Goal: Information Seeking & Learning: Learn about a topic

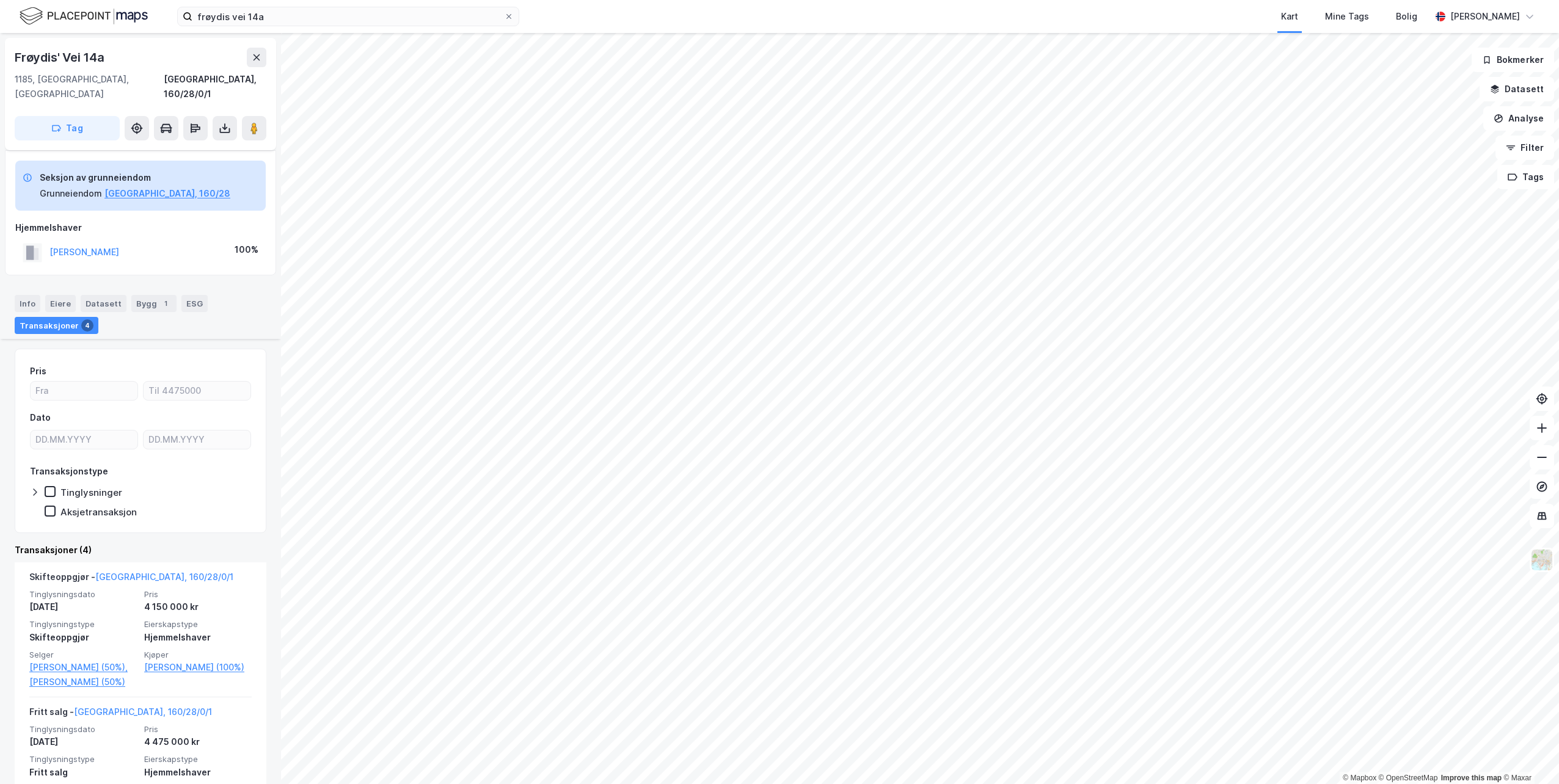
scroll to position [376, 0]
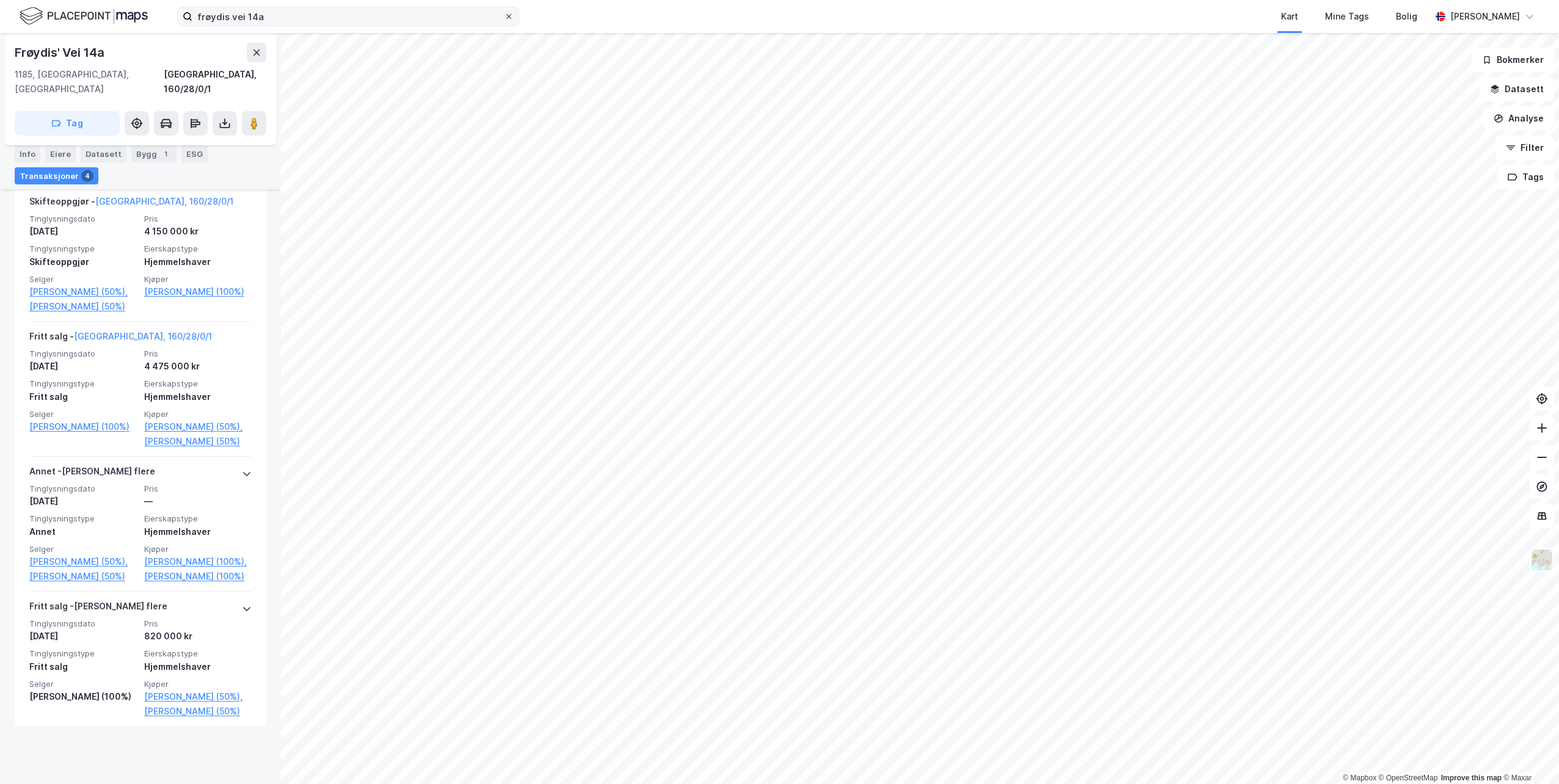
click at [506, 20] on icon at bounding box center [509, 17] width 8 height 8
click at [504, 20] on input "frøydis vei 14a" at bounding box center [348, 17] width 312 height 18
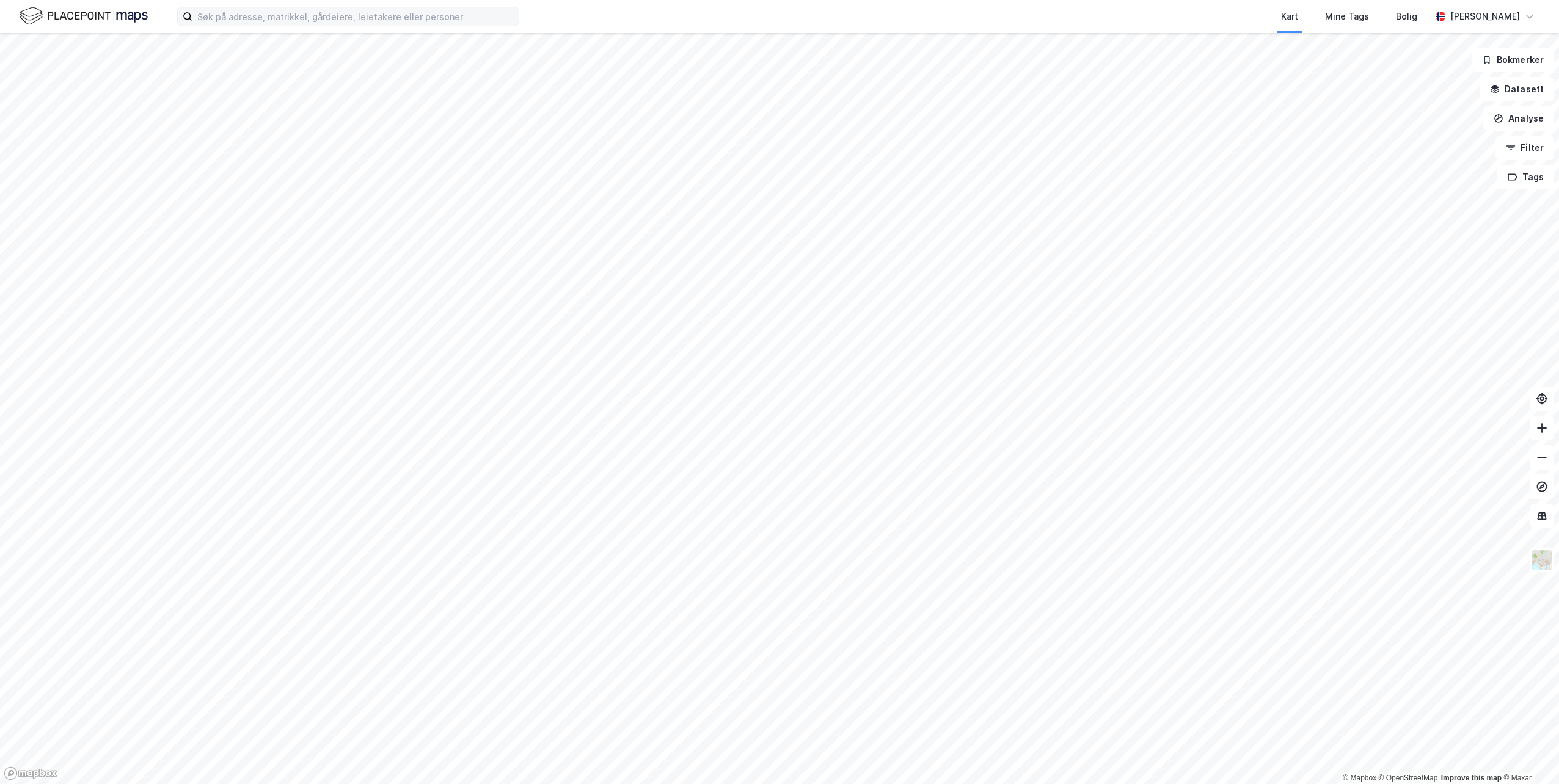
click at [384, 7] on label at bounding box center [348, 17] width 342 height 20
click at [384, 8] on input at bounding box center [355, 17] width 326 height 18
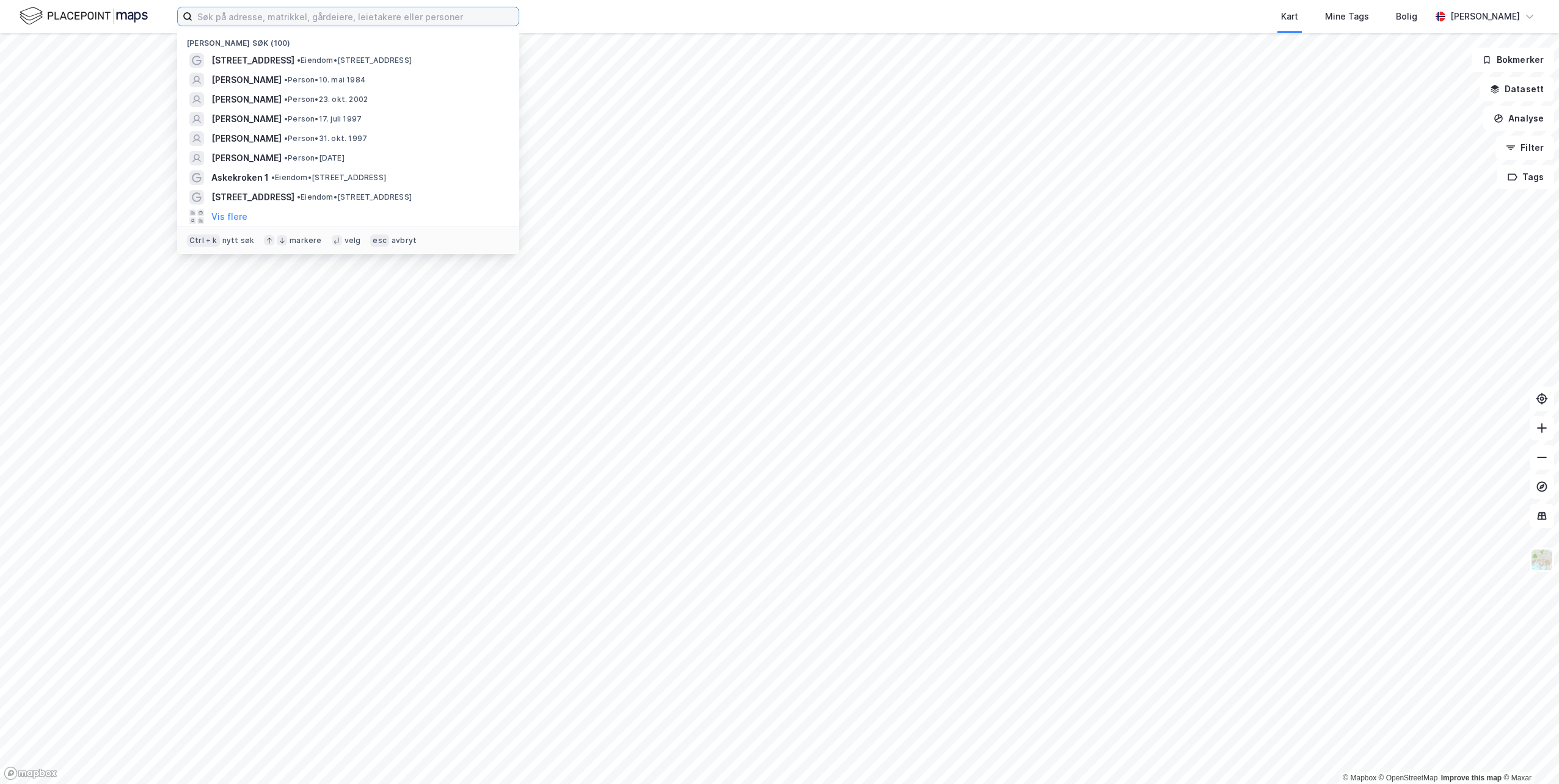
click at [383, 11] on input at bounding box center [355, 17] width 326 height 18
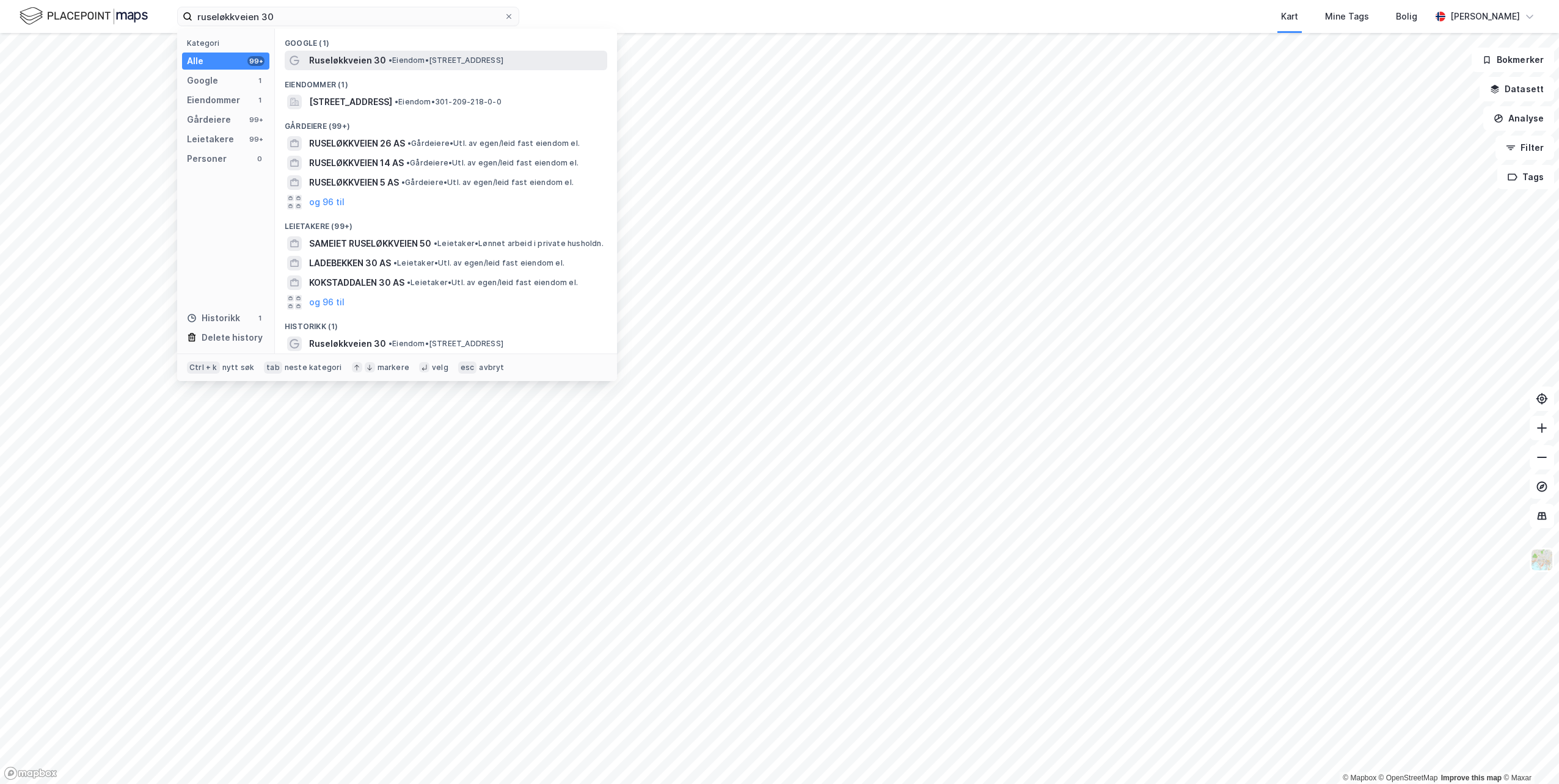
click at [367, 64] on span "Ruseløkkveien 30" at bounding box center [347, 60] width 77 height 14
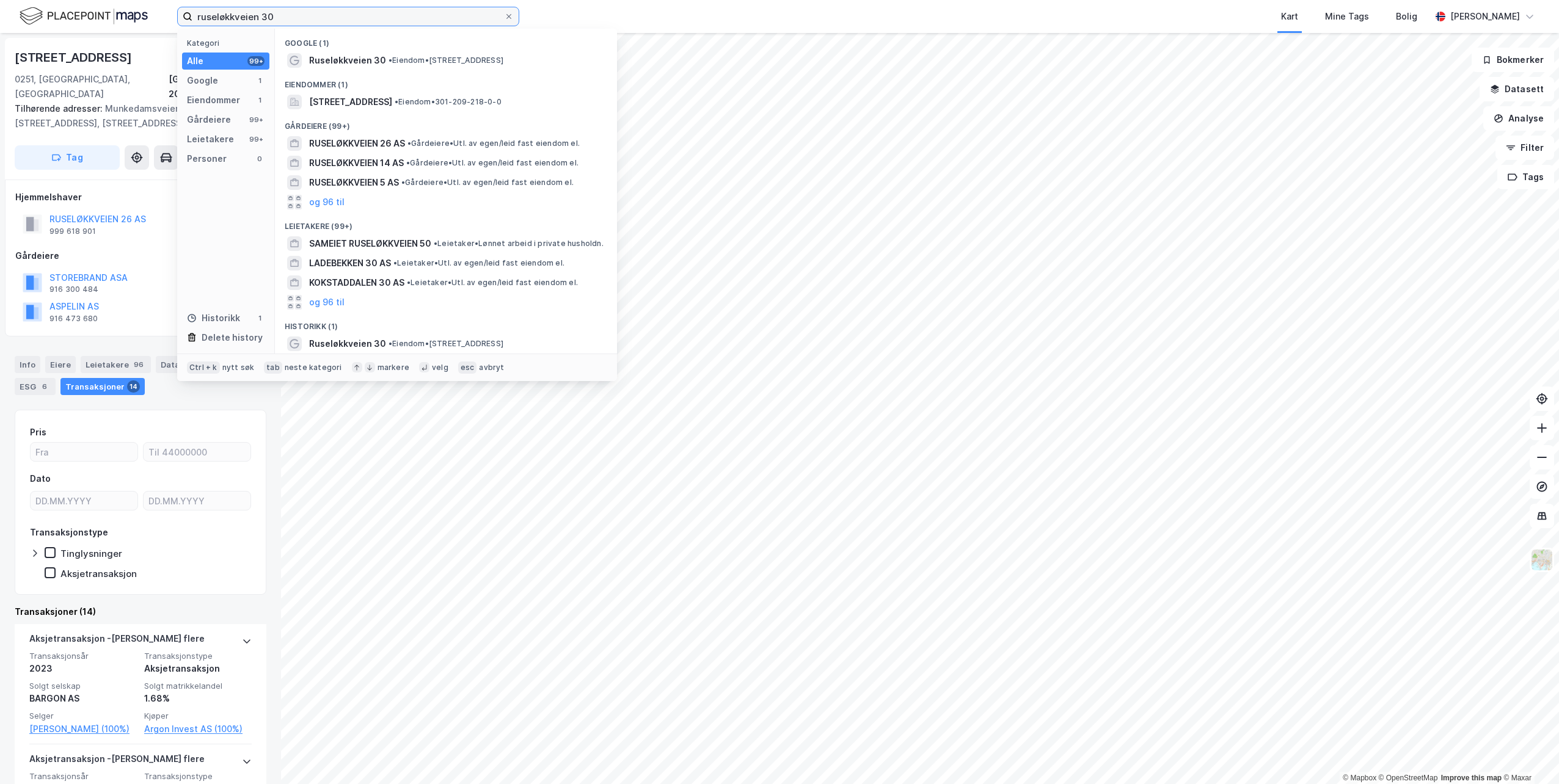
click at [459, 11] on input "ruseløkkveien 30" at bounding box center [348, 17] width 312 height 18
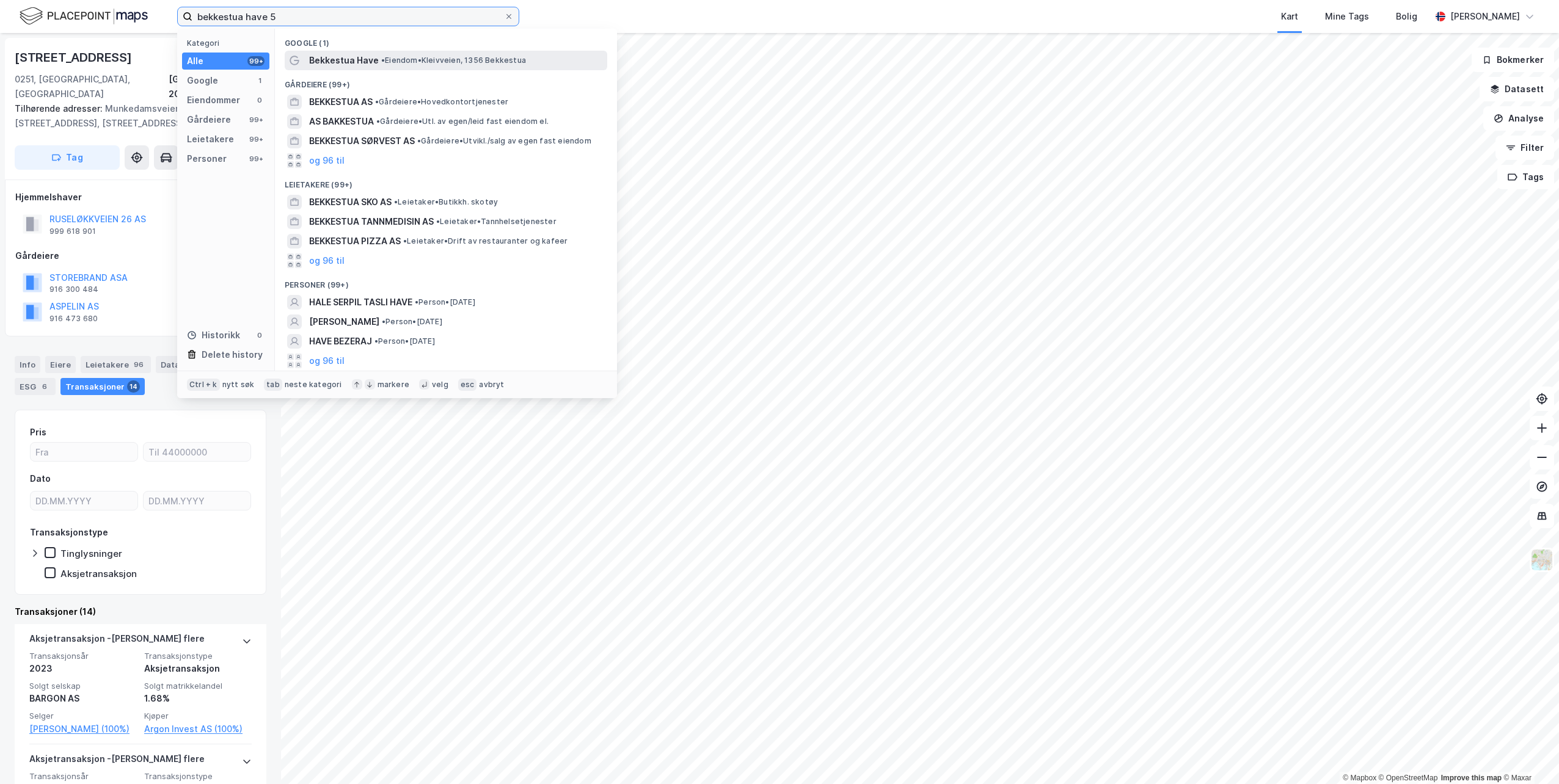
type input "bekkestua have 5"
click at [347, 55] on span "Bekkestua Have" at bounding box center [344, 60] width 69 height 14
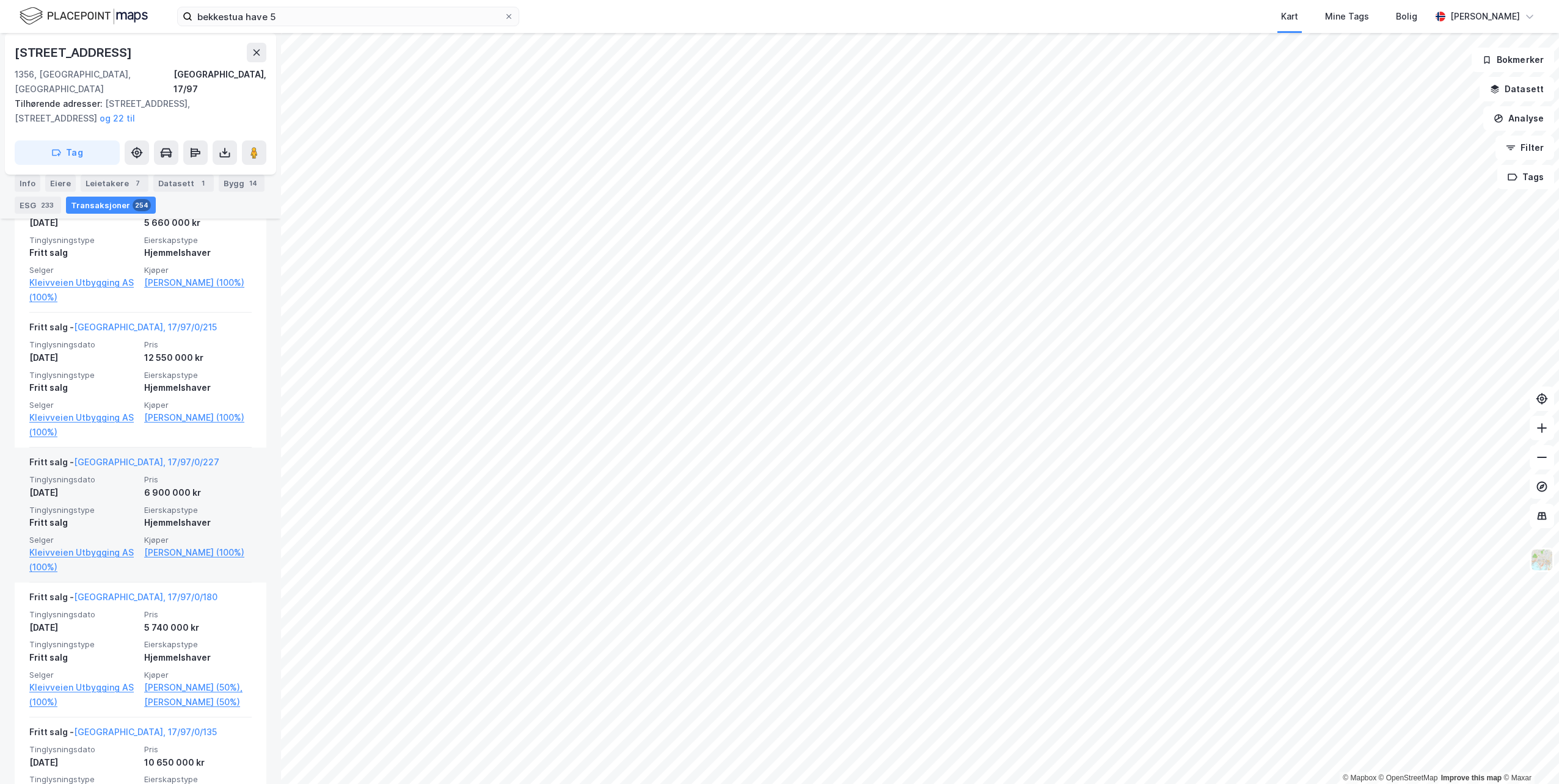
scroll to position [1588, 0]
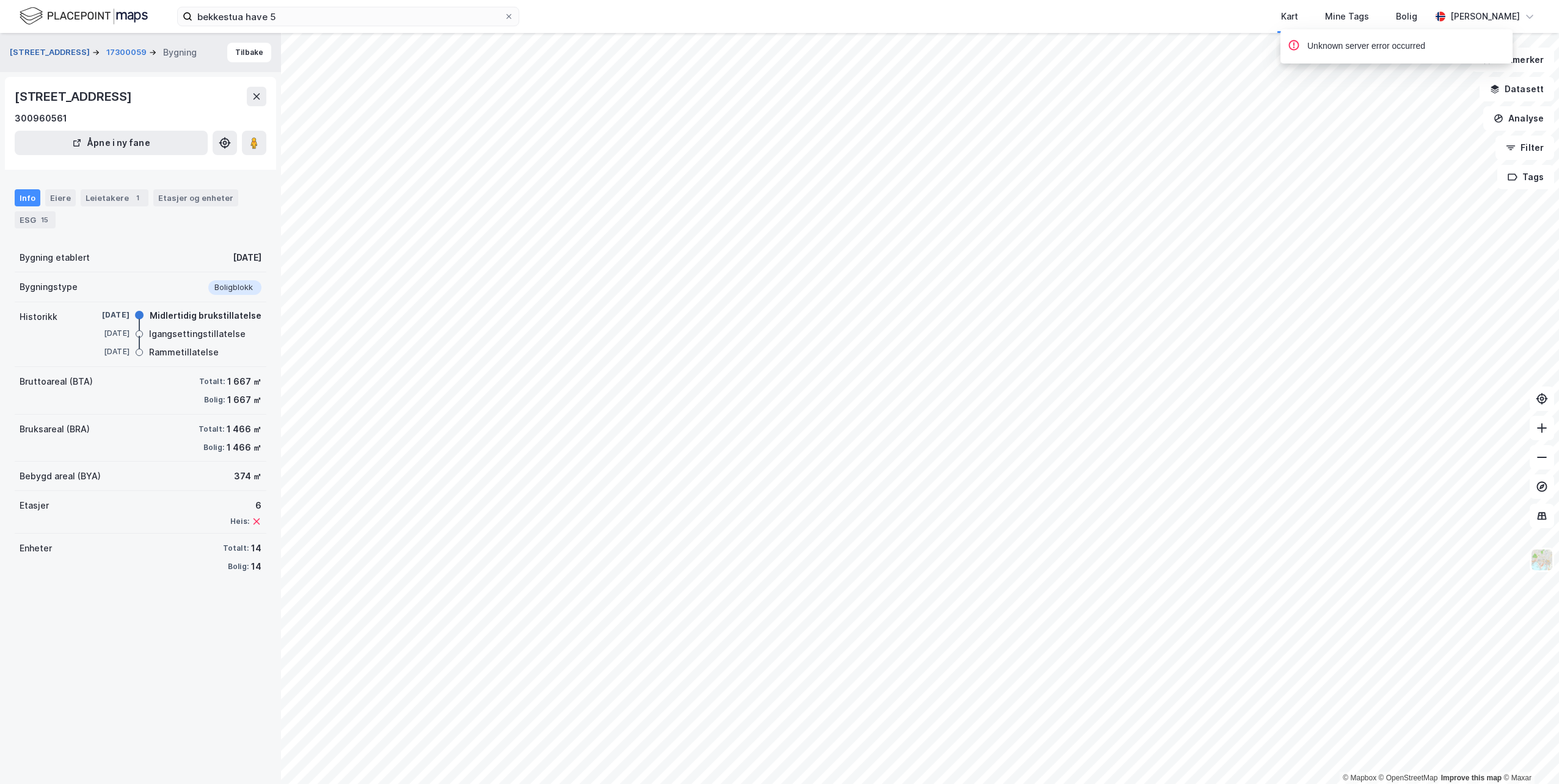
click at [41, 55] on button "[STREET_ADDRESS]" at bounding box center [50, 53] width 82 height 12
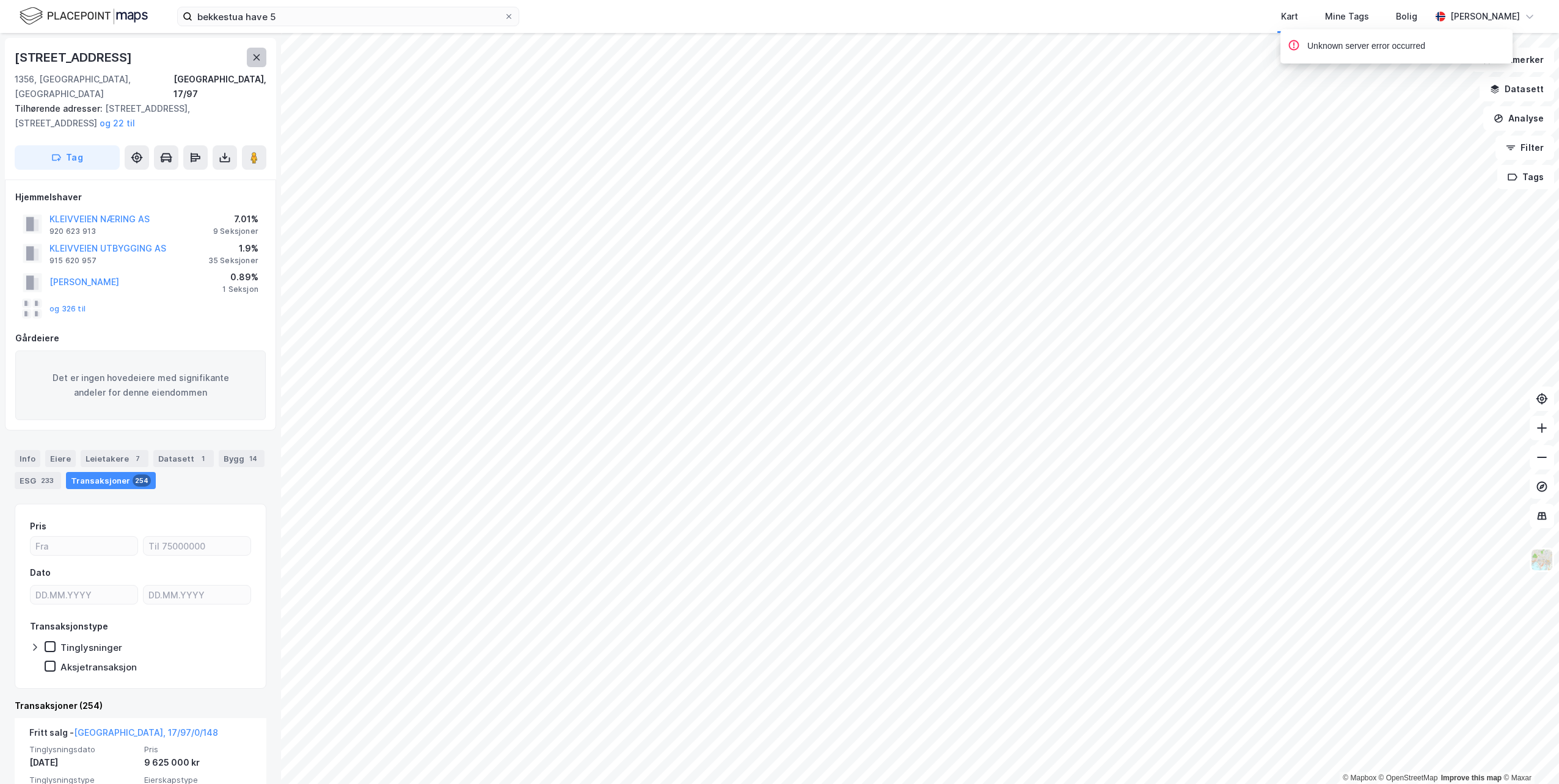
click at [254, 56] on icon at bounding box center [256, 57] width 10 height 10
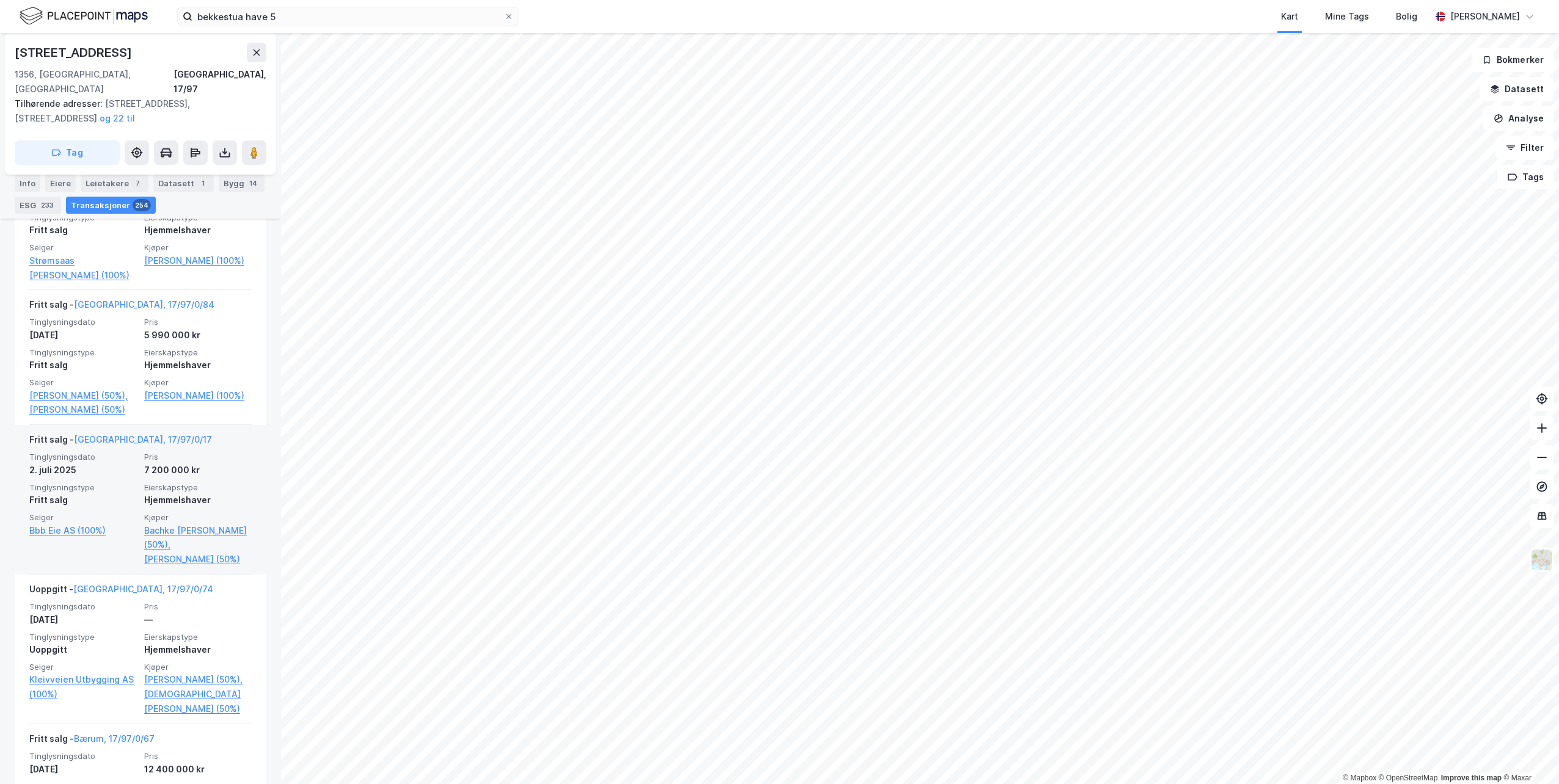
scroll to position [305, 0]
